Goal: Browse casually

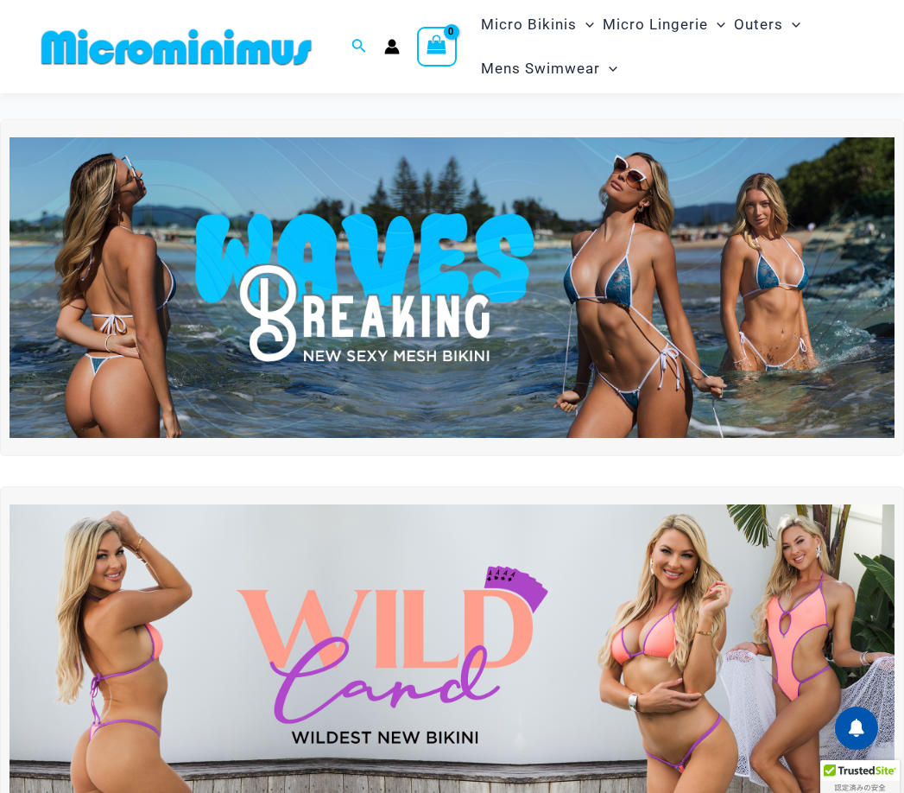
scroll to position [86, 0]
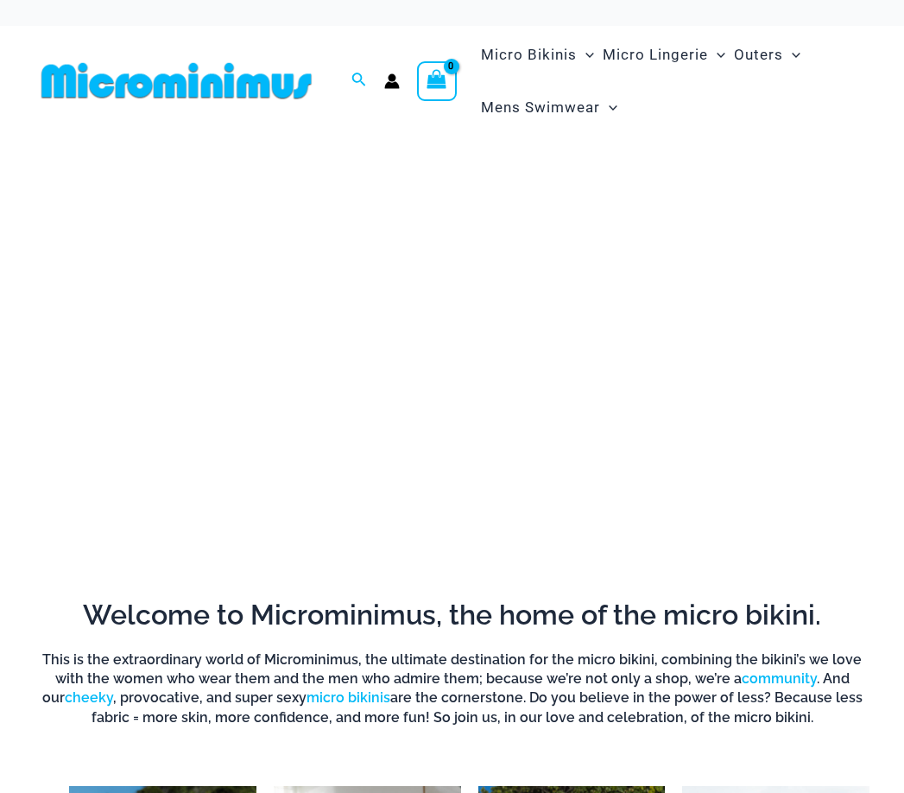
scroll to position [86, 0]
